Goal: Communication & Community: Answer question/provide support

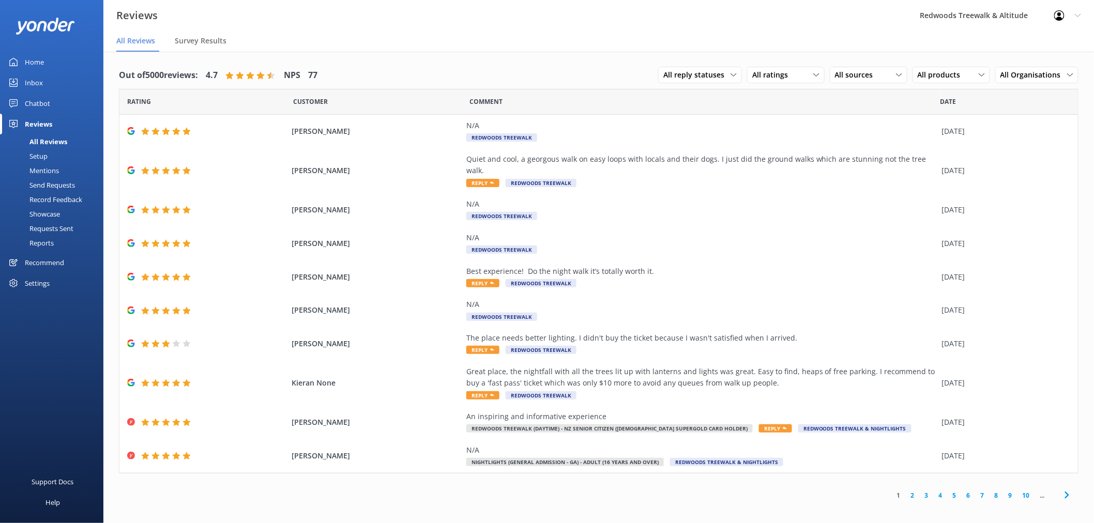
click at [69, 78] on link "Inbox" at bounding box center [51, 82] width 103 height 21
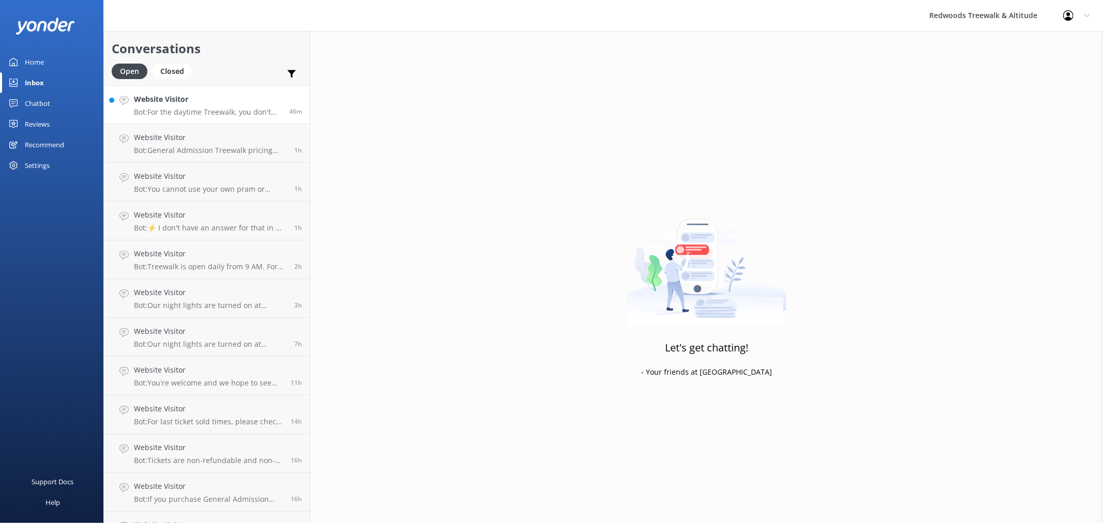
click at [175, 110] on p "Bot: For the daytime Treewalk, you don't need to book a specific date and time …" at bounding box center [207, 112] width 147 height 9
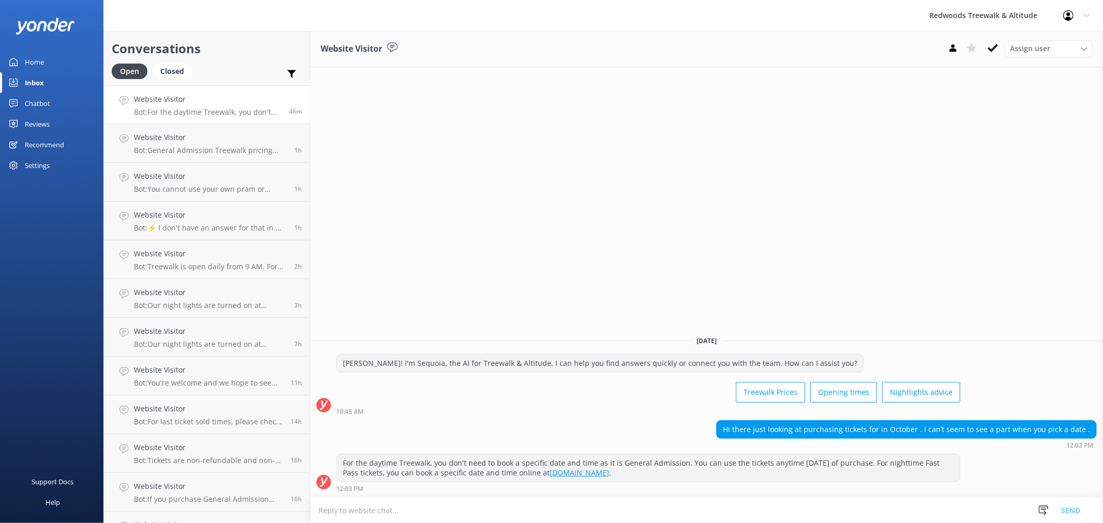
click at [59, 63] on link "Home" at bounding box center [51, 62] width 103 height 21
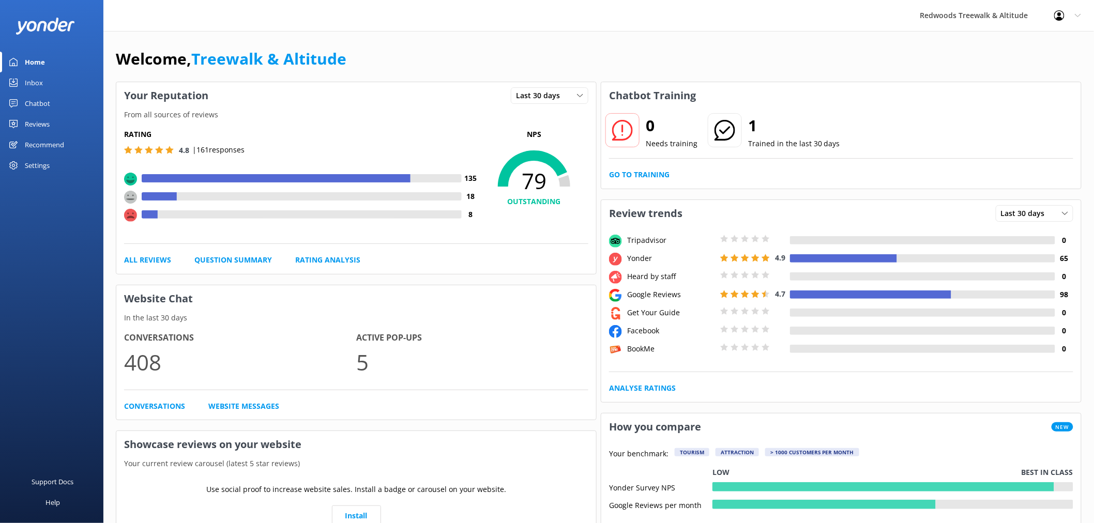
click at [61, 119] on link "Reviews" at bounding box center [51, 124] width 103 height 21
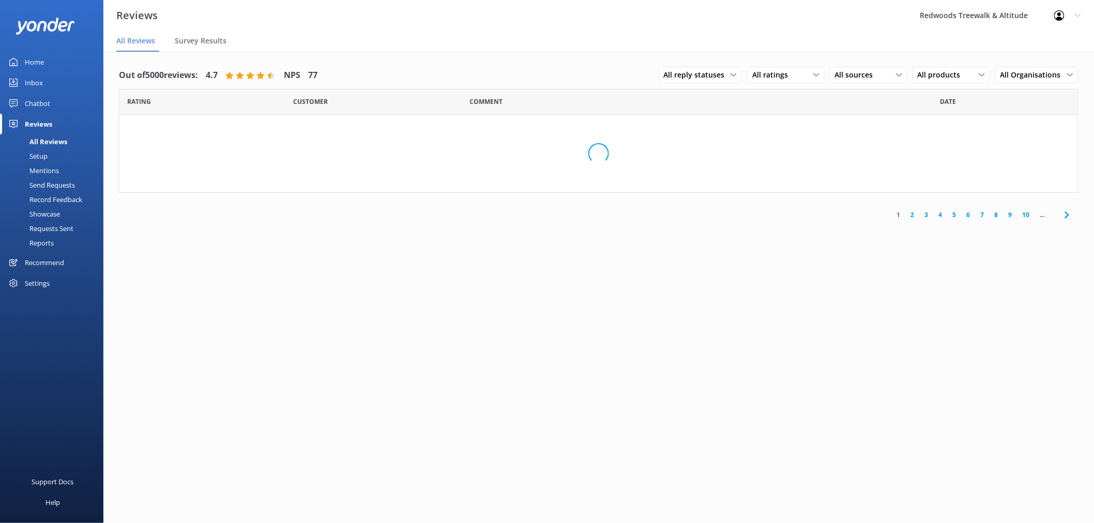
click at [55, 83] on link "Inbox" at bounding box center [51, 82] width 103 height 21
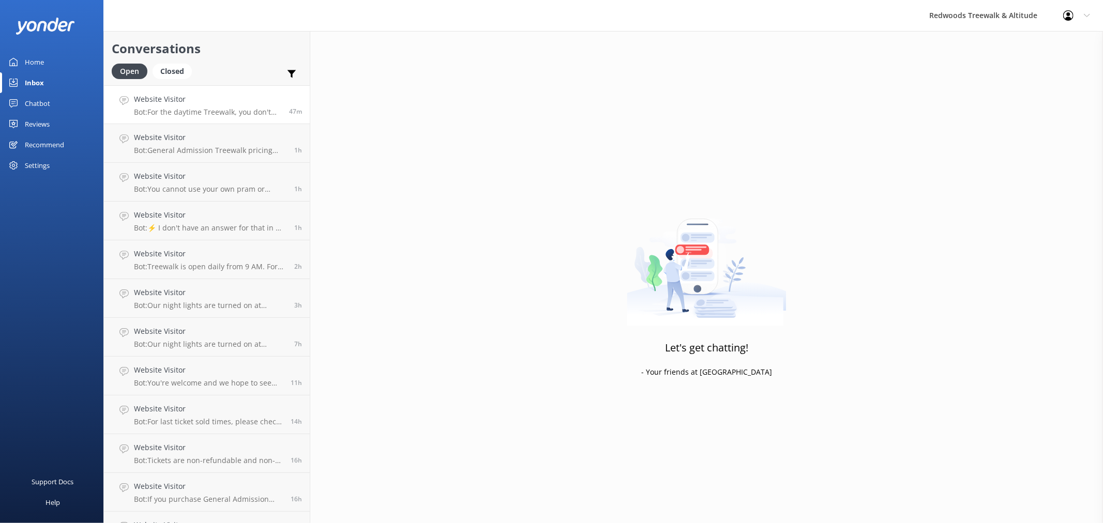
click at [223, 117] on link "Website Visitor Bot: For the daytime Treewalk, you don't need to book a specifi…" at bounding box center [207, 104] width 206 height 39
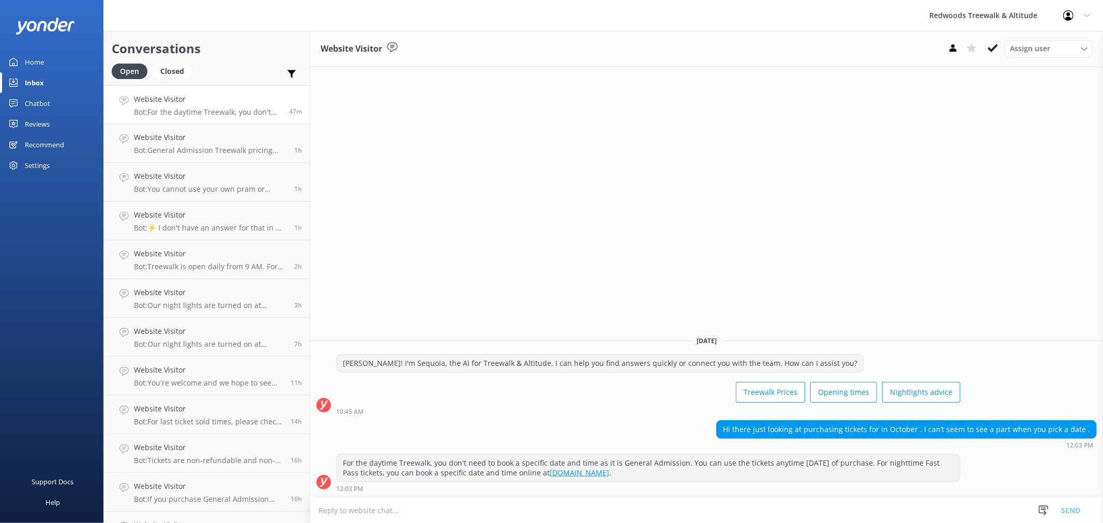
click at [27, 54] on div "Home" at bounding box center [34, 62] width 19 height 21
